Goal: Download file/media

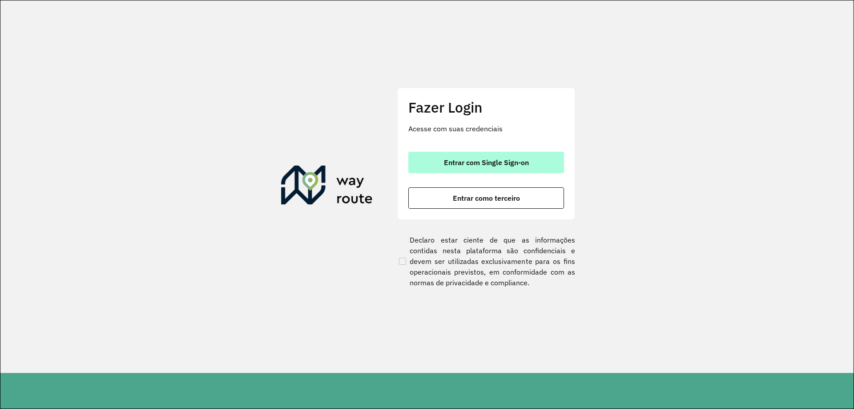
click at [503, 161] on span "Entrar com Single Sign-on" at bounding box center [486, 162] width 85 height 7
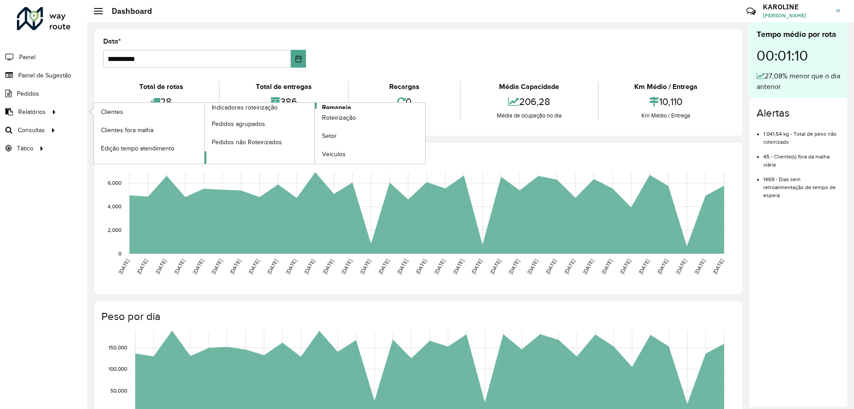
click at [347, 107] on span "Romaneio" at bounding box center [336, 107] width 29 height 9
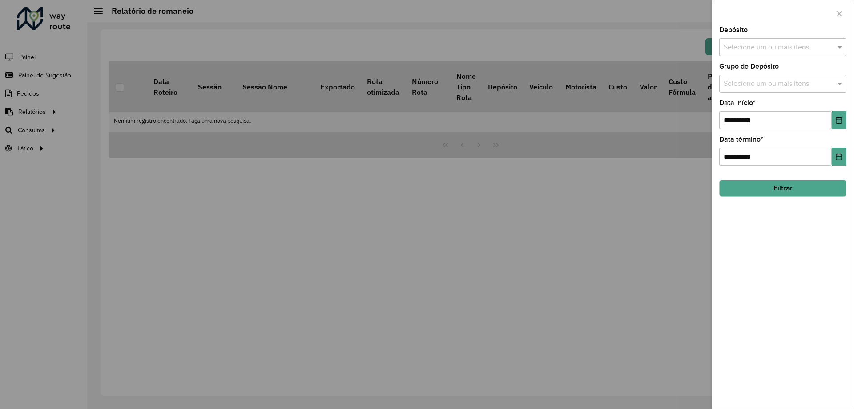
click at [759, 42] on input "text" at bounding box center [779, 47] width 114 height 11
click at [748, 92] on div "CDD Pouso Alegre" at bounding box center [783, 91] width 126 height 15
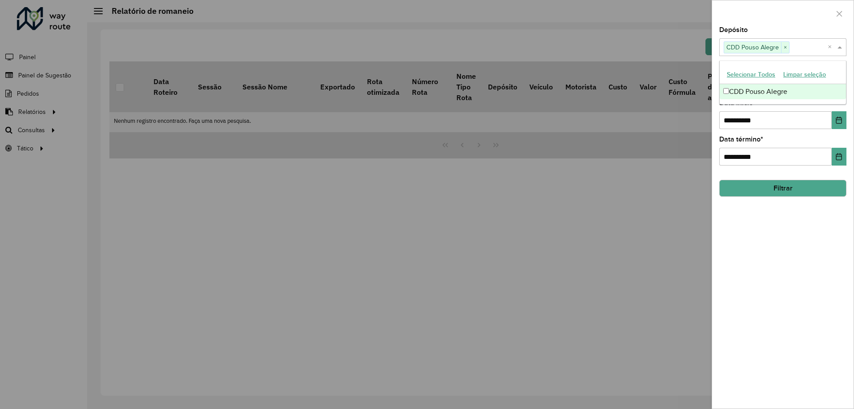
click at [778, 186] on button "Filtrar" at bounding box center [782, 188] width 127 height 17
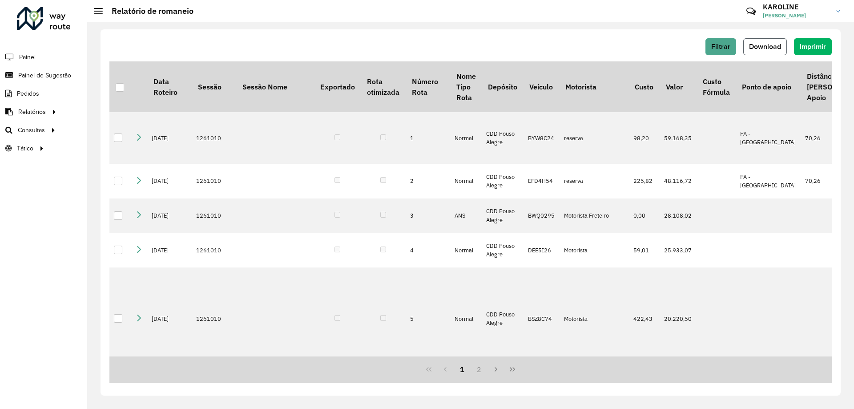
click at [771, 43] on span "Download" at bounding box center [765, 47] width 32 height 8
click at [772, 52] on button "Download" at bounding box center [765, 46] width 44 height 17
